Goal: Navigation & Orientation: Find specific page/section

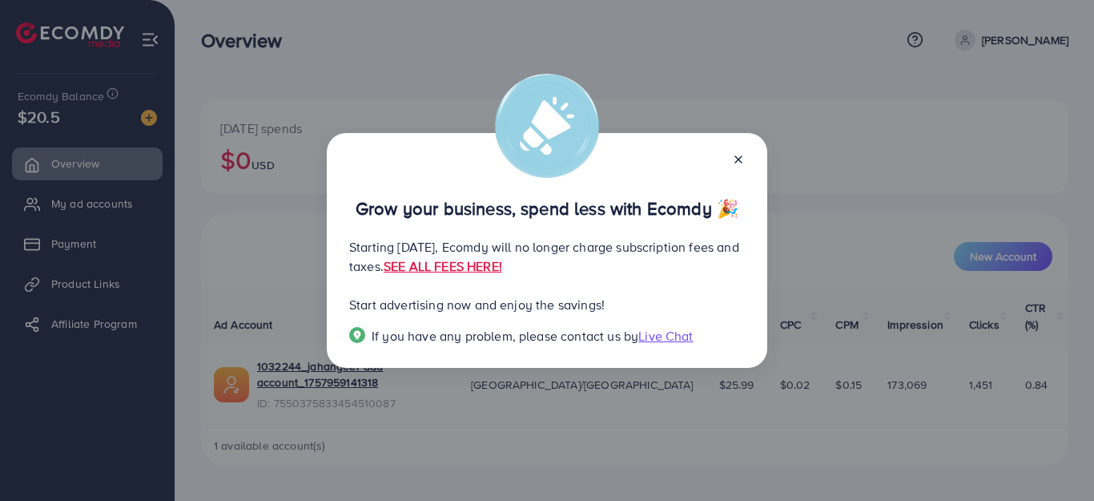
click at [739, 159] on line at bounding box center [738, 159] width 6 height 6
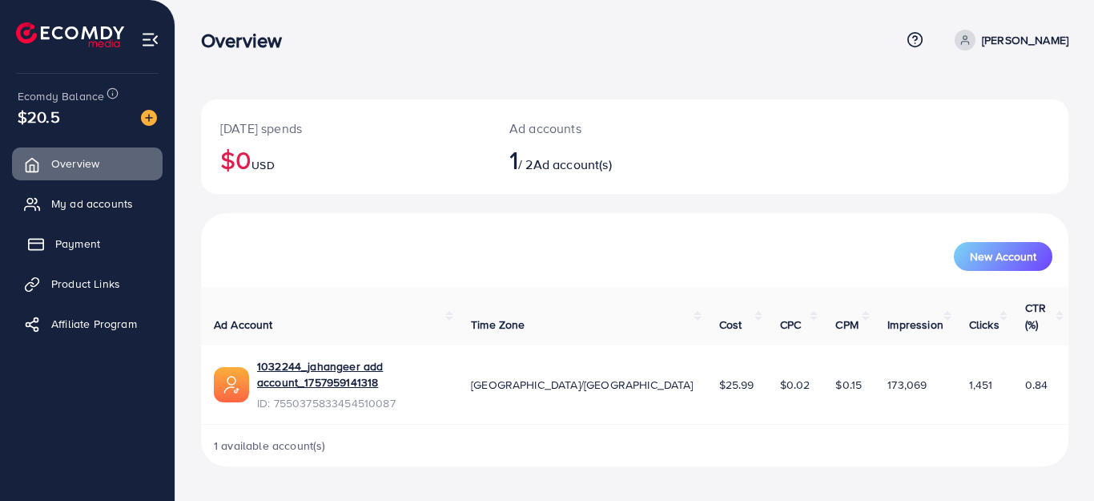
click at [88, 244] on span "Payment" at bounding box center [77, 244] width 45 height 16
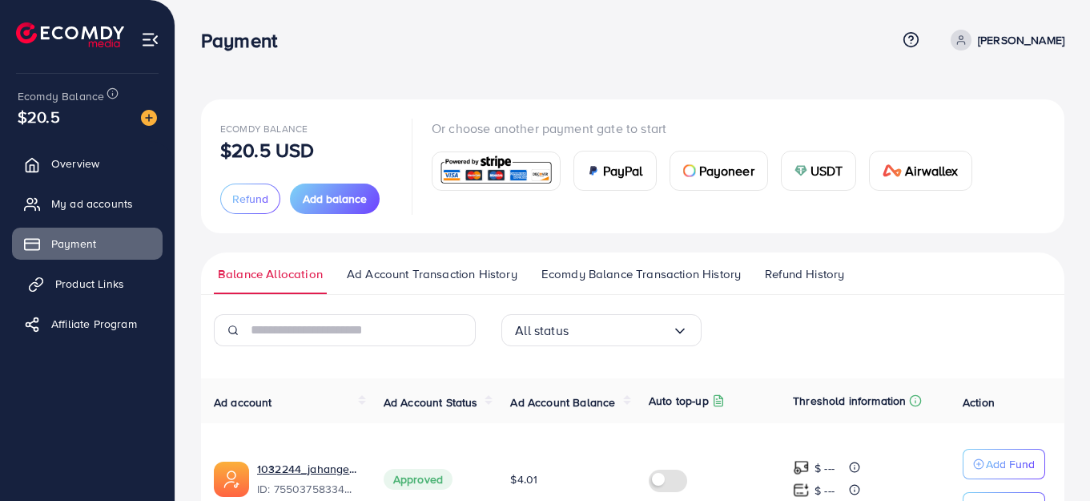
click at [75, 284] on span "Product Links" at bounding box center [89, 284] width 69 height 16
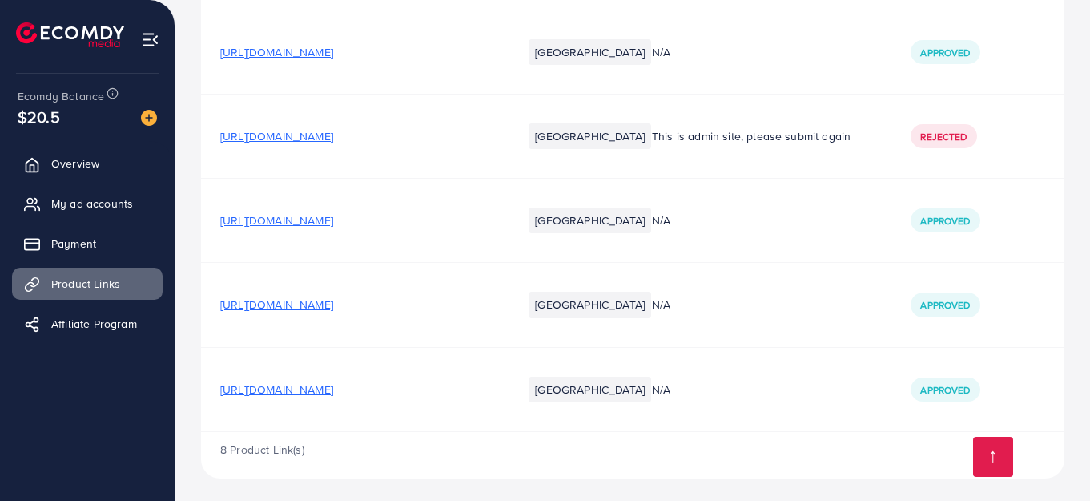
scroll to position [622, 0]
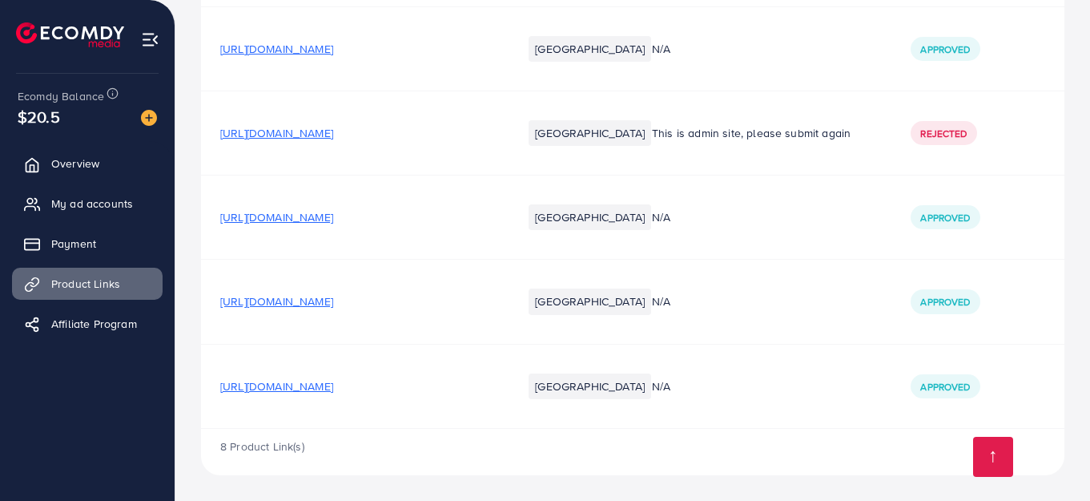
click at [333, 387] on span "[URL][DOMAIN_NAME]" at bounding box center [276, 386] width 113 height 16
click at [333, 303] on span "[URL][DOMAIN_NAME]" at bounding box center [276, 301] width 113 height 16
click at [115, 325] on span "Affiliate Program" at bounding box center [98, 324] width 86 height 16
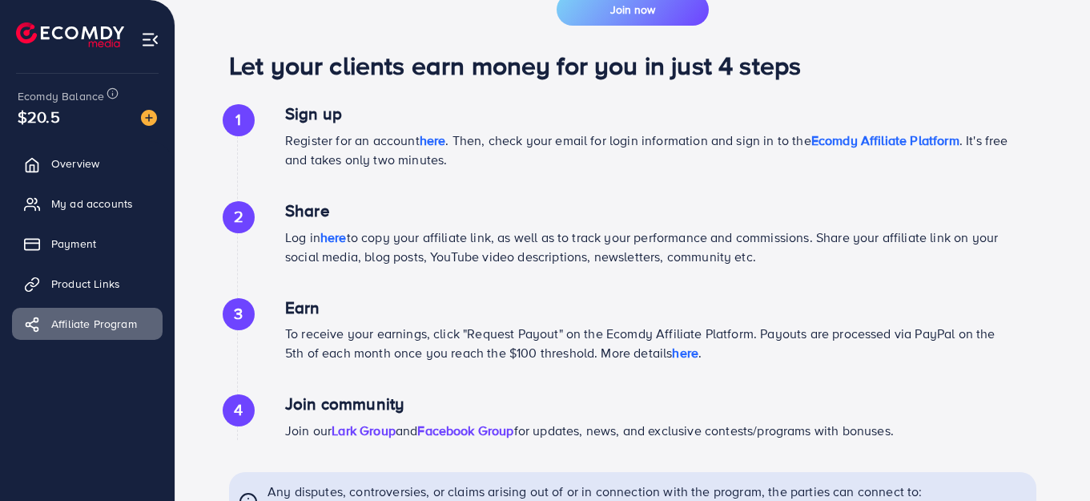
scroll to position [873, 0]
